Goal: Task Accomplishment & Management: Complete application form

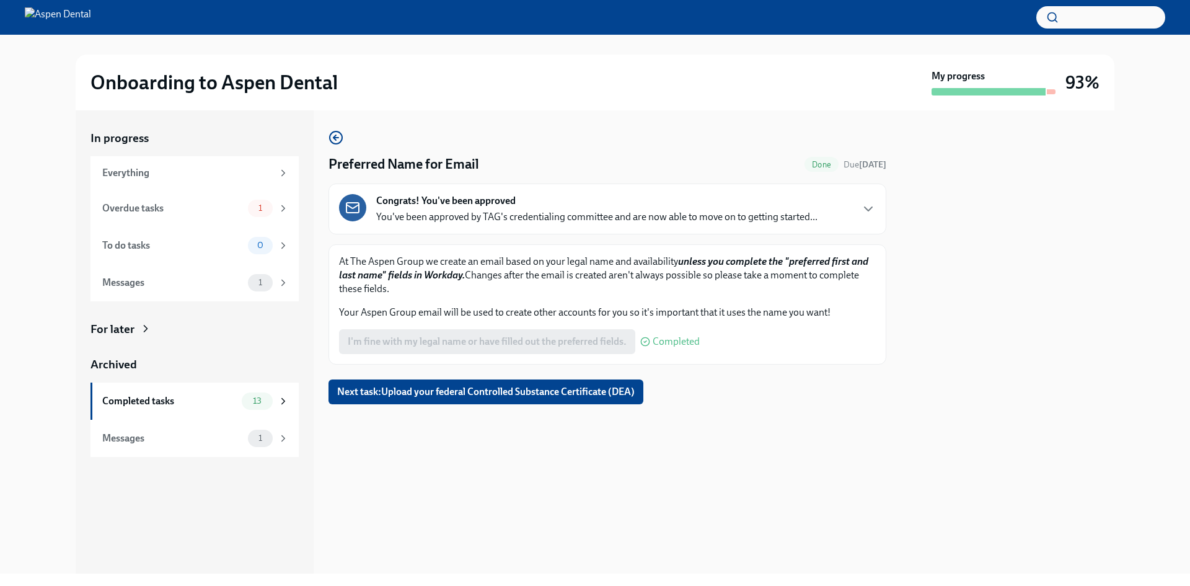
click at [575, 389] on span "Next task : Upload your federal Controlled Substance Certificate (DEA)" at bounding box center [486, 392] width 298 height 12
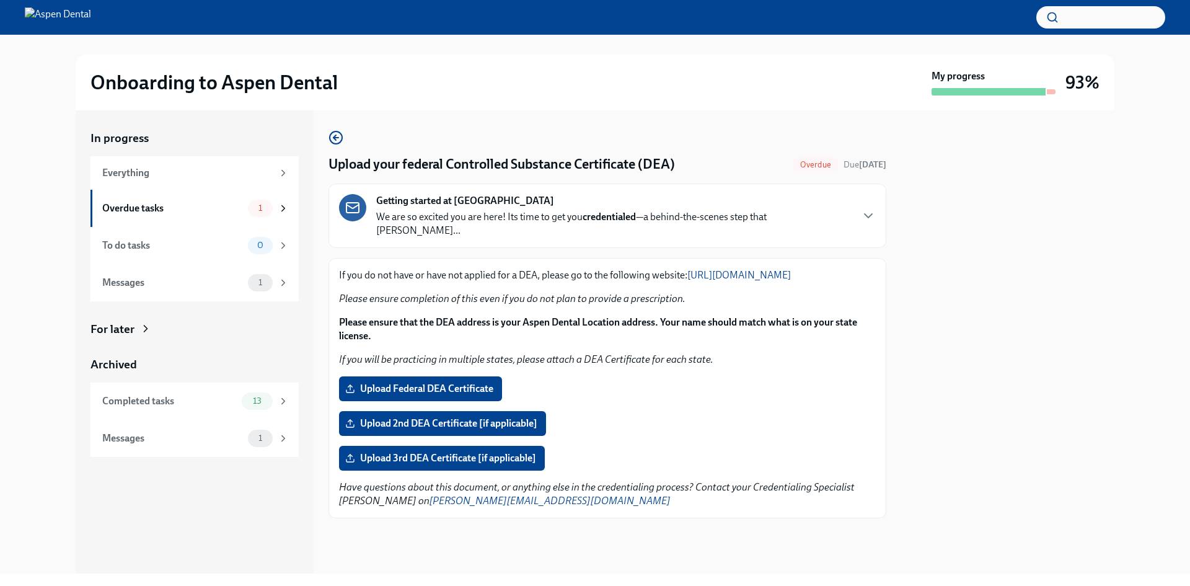
click at [474, 389] on span "Upload Federal DEA Certificate" at bounding box center [421, 389] width 146 height 12
click at [0, 0] on input "Upload Federal DEA Certificate" at bounding box center [0, 0] width 0 height 0
click at [702, 526] on div at bounding box center [608, 538] width 558 height 40
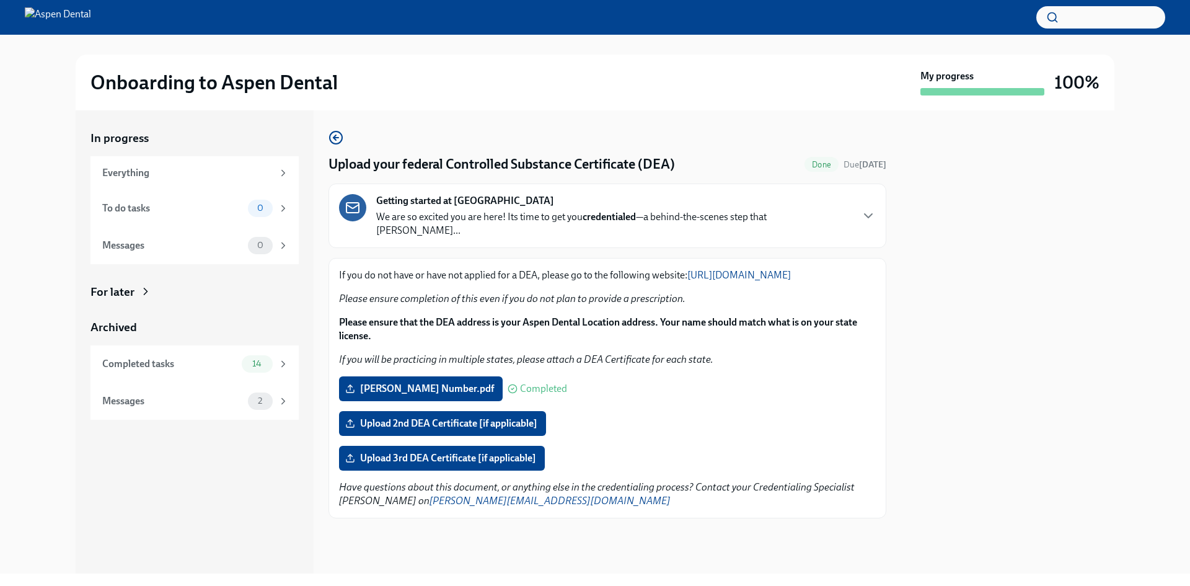
click at [248, 370] on div "14" at bounding box center [257, 363] width 31 height 17
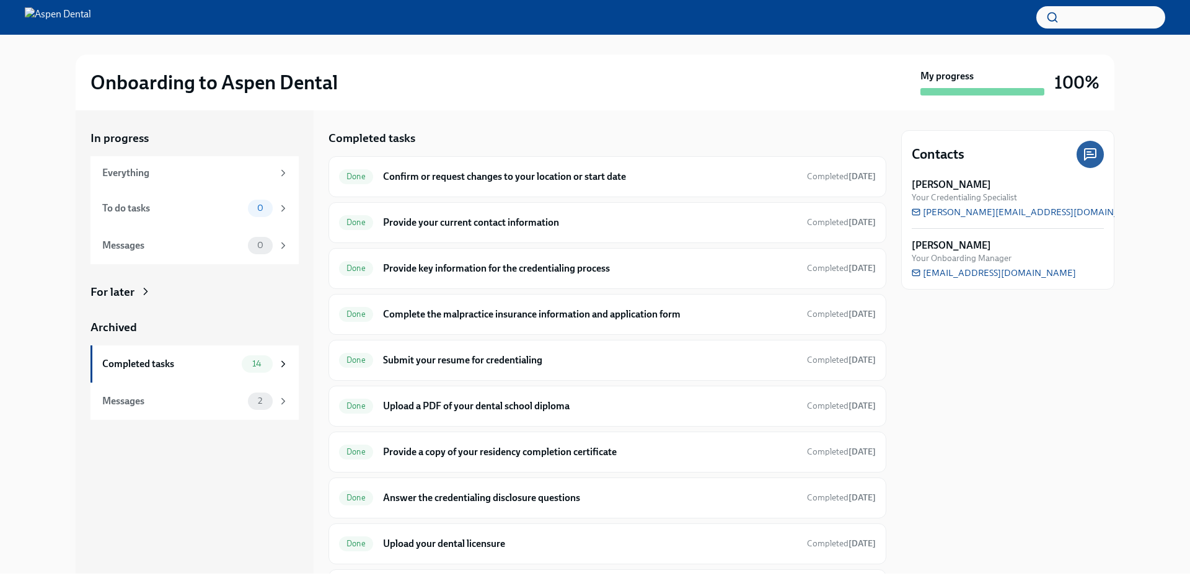
click at [247, 407] on div "Messages 2" at bounding box center [195, 400] width 187 height 17
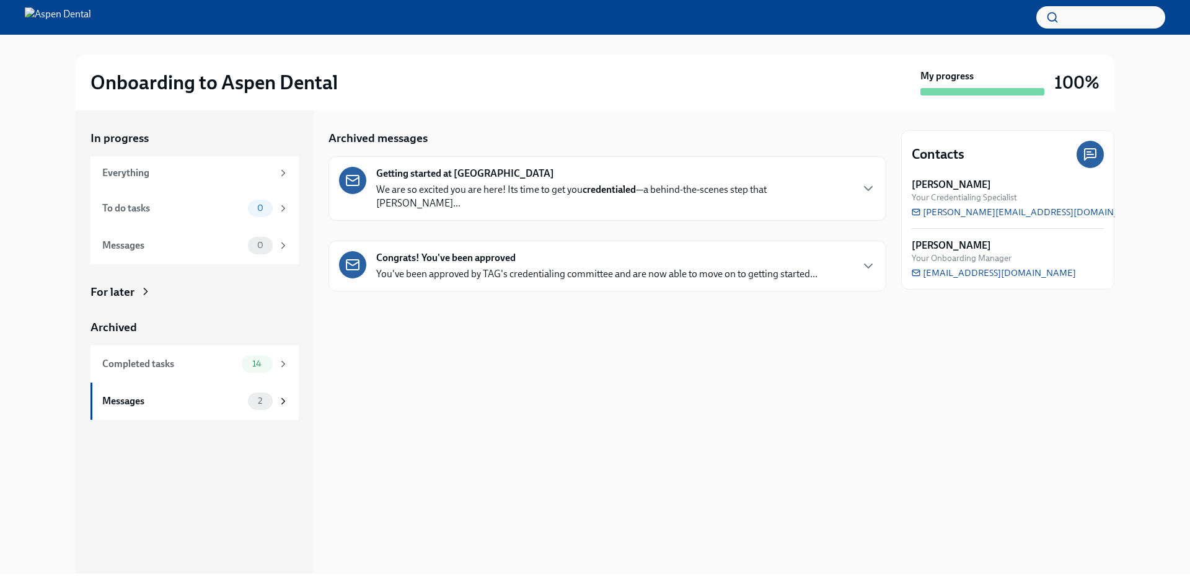
click at [581, 187] on p "We are so excited you are here! Its time to get you credentialed —a behind-the-…" at bounding box center [613, 196] width 475 height 27
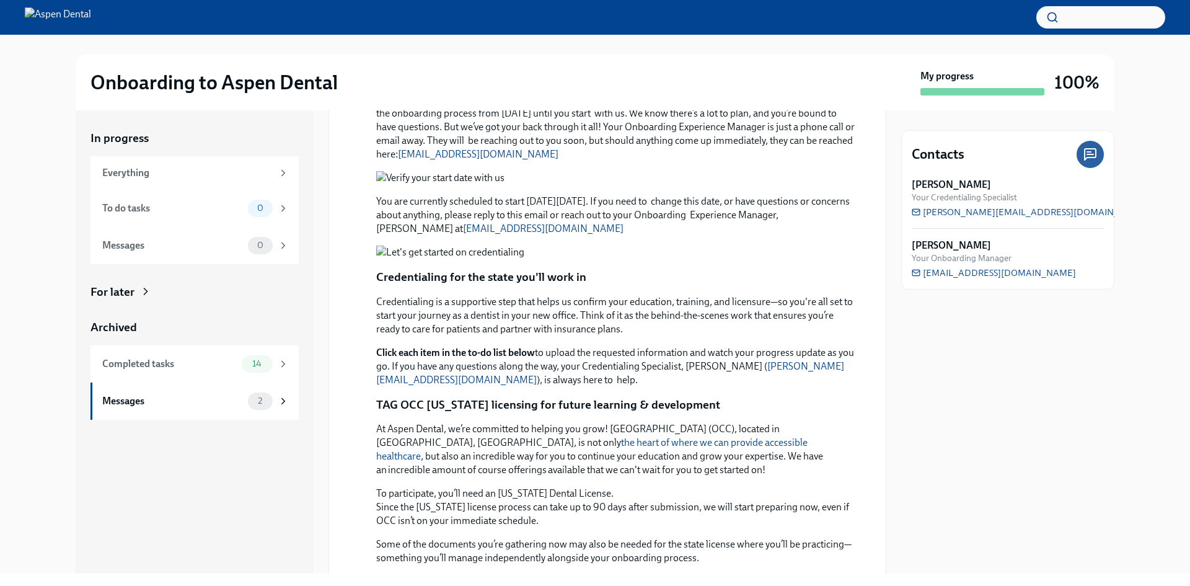
scroll to position [124, 0]
